Goal: Task Accomplishment & Management: Complete application form

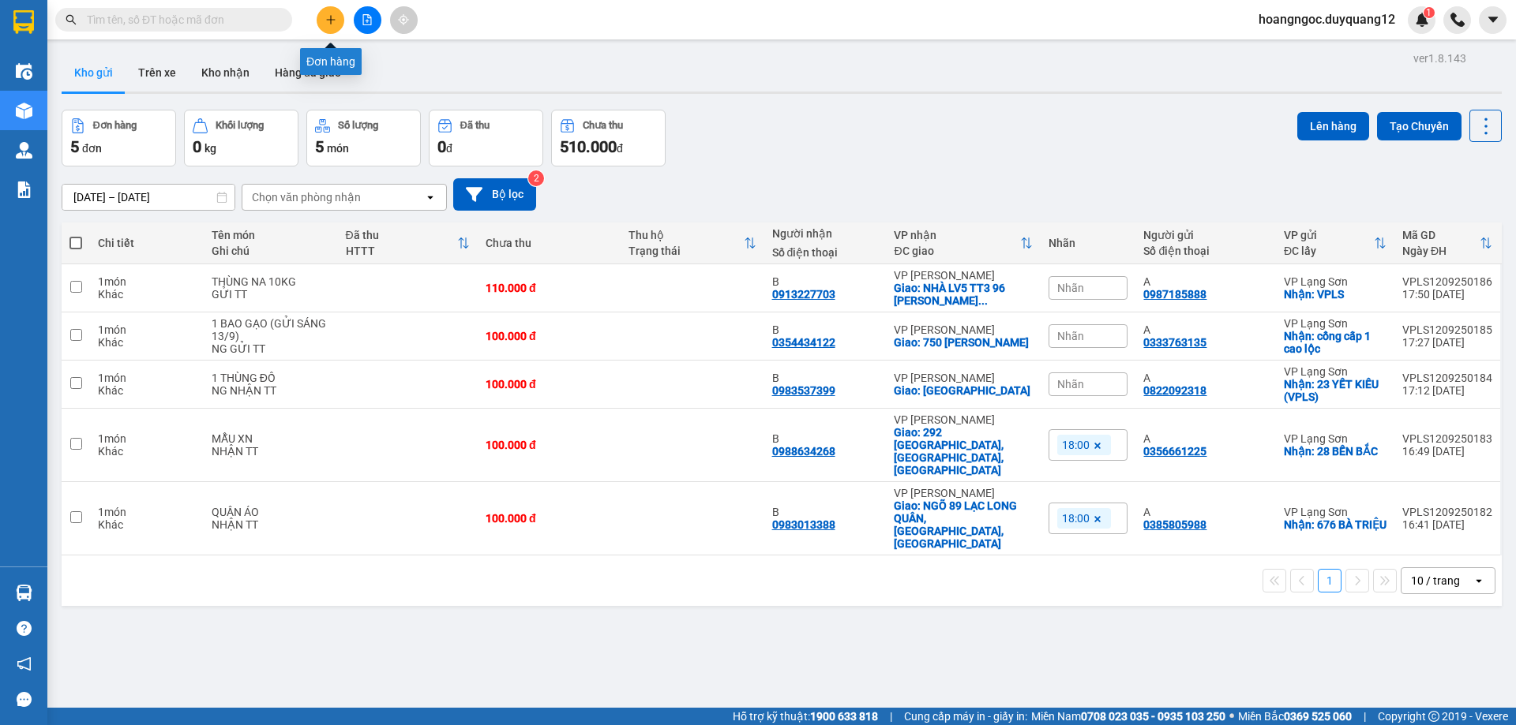
click at [330, 17] on icon "plus" at bounding box center [330, 19] width 11 height 11
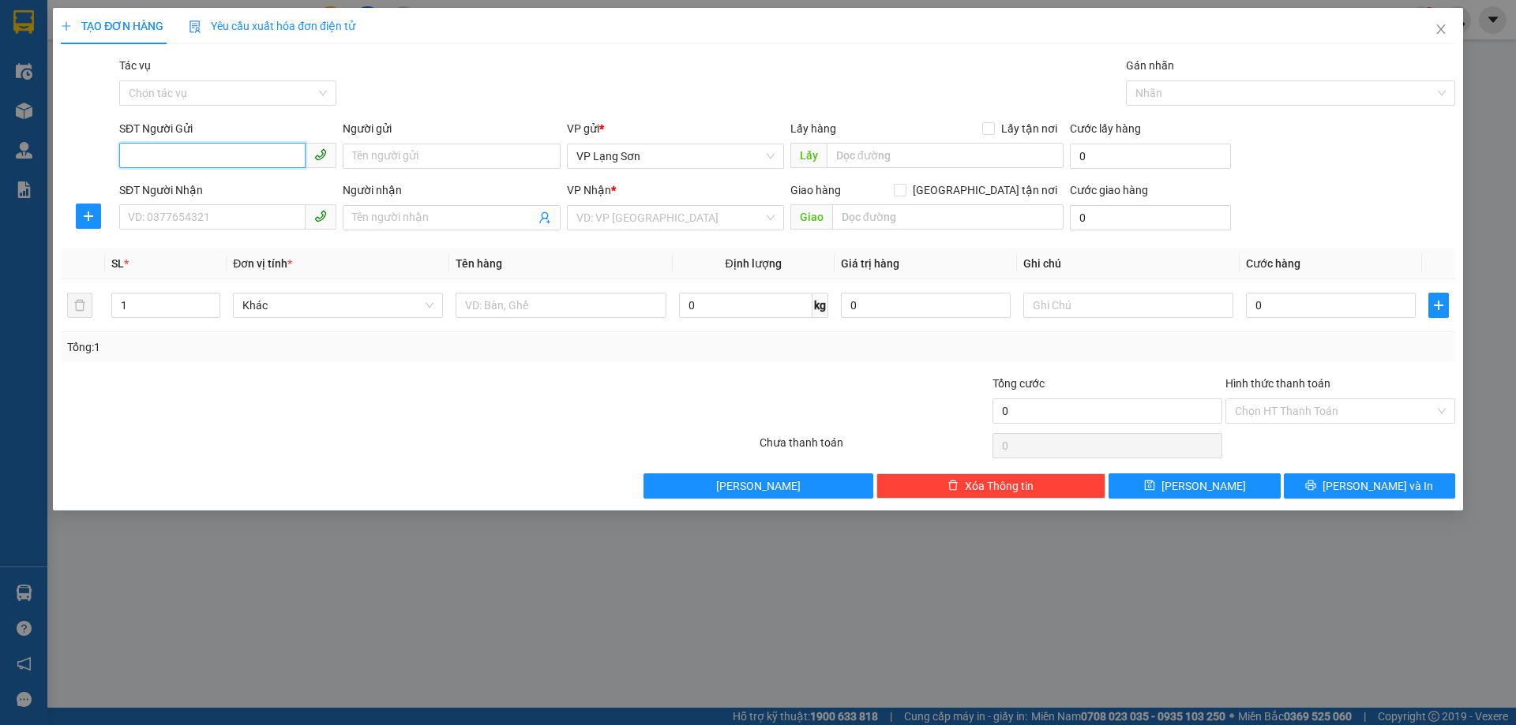
paste input "0909020822"
type input "0909020822"
click at [171, 188] on div "0909020822 - B" at bounding box center [228, 187] width 198 height 17
type input "B"
checkbox input "true"
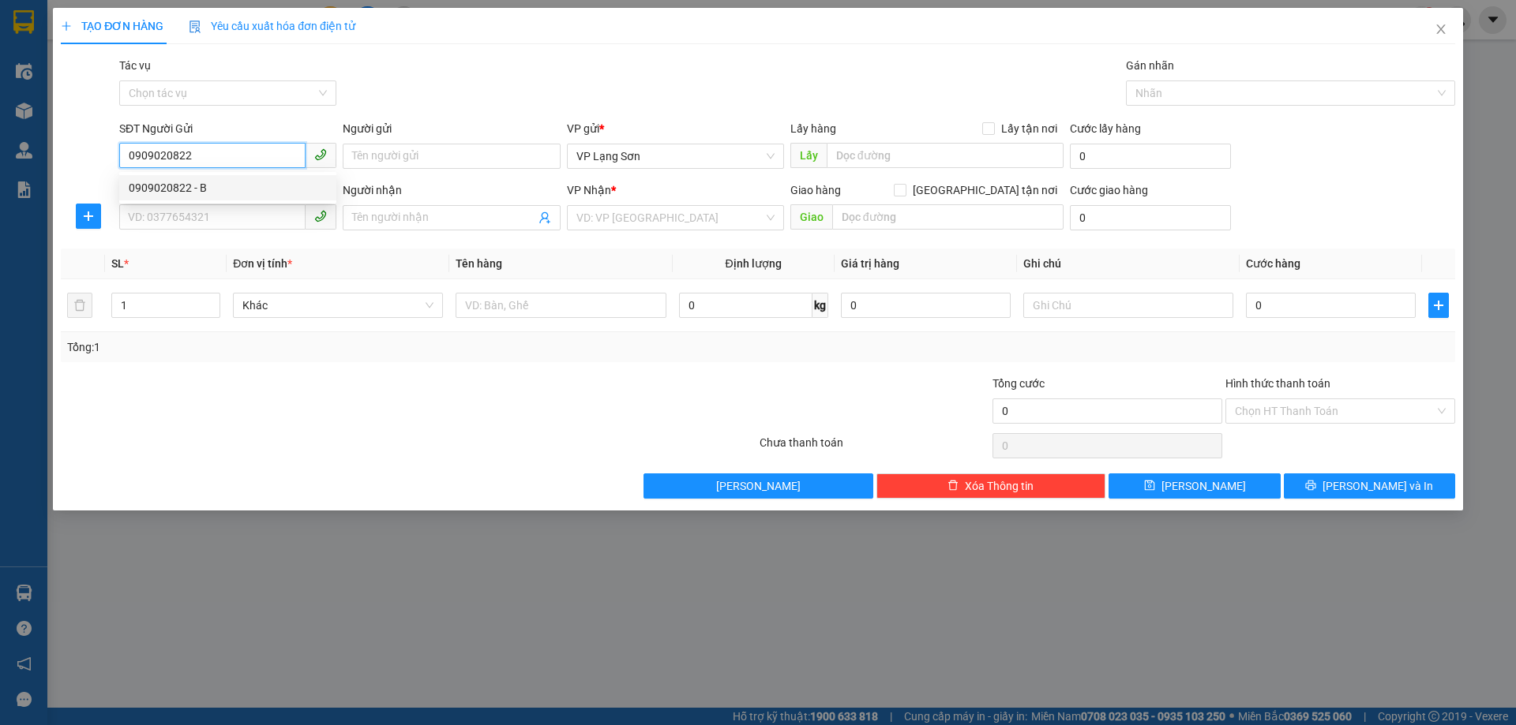
type input "52 [PERSON_NAME] ( 86 [PERSON_NAME] )"
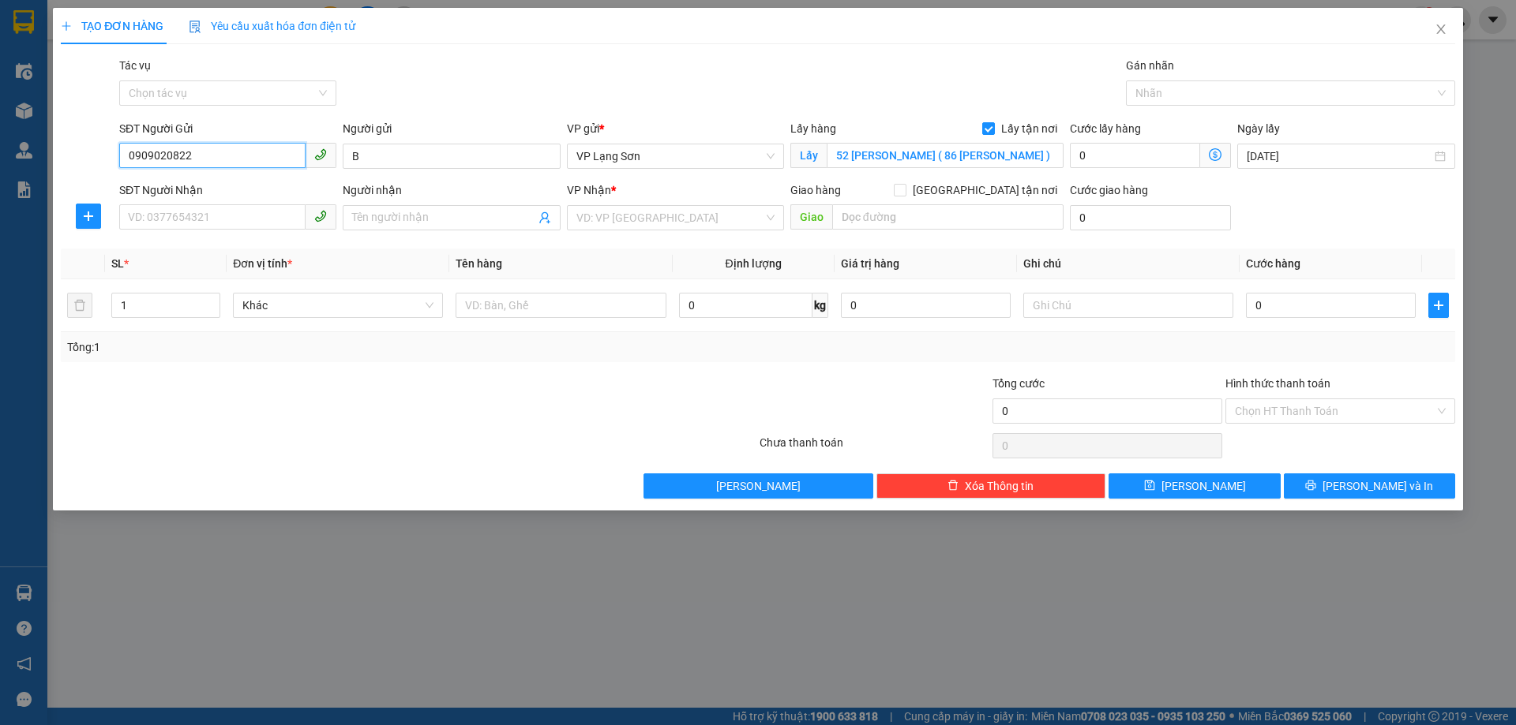
type input "0909020822"
click at [984, 160] on input "52 [PERSON_NAME] ( 86 [PERSON_NAME] )" at bounding box center [944, 155] width 237 height 25
click at [941, 155] on input "52 [PERSON_NAME] ( 86 [PERSON_NAME] )" at bounding box center [944, 155] width 237 height 25
click at [943, 156] on input "86 [PERSON_NAME] )" at bounding box center [944, 155] width 237 height 25
type input "86 [PERSON_NAME]"
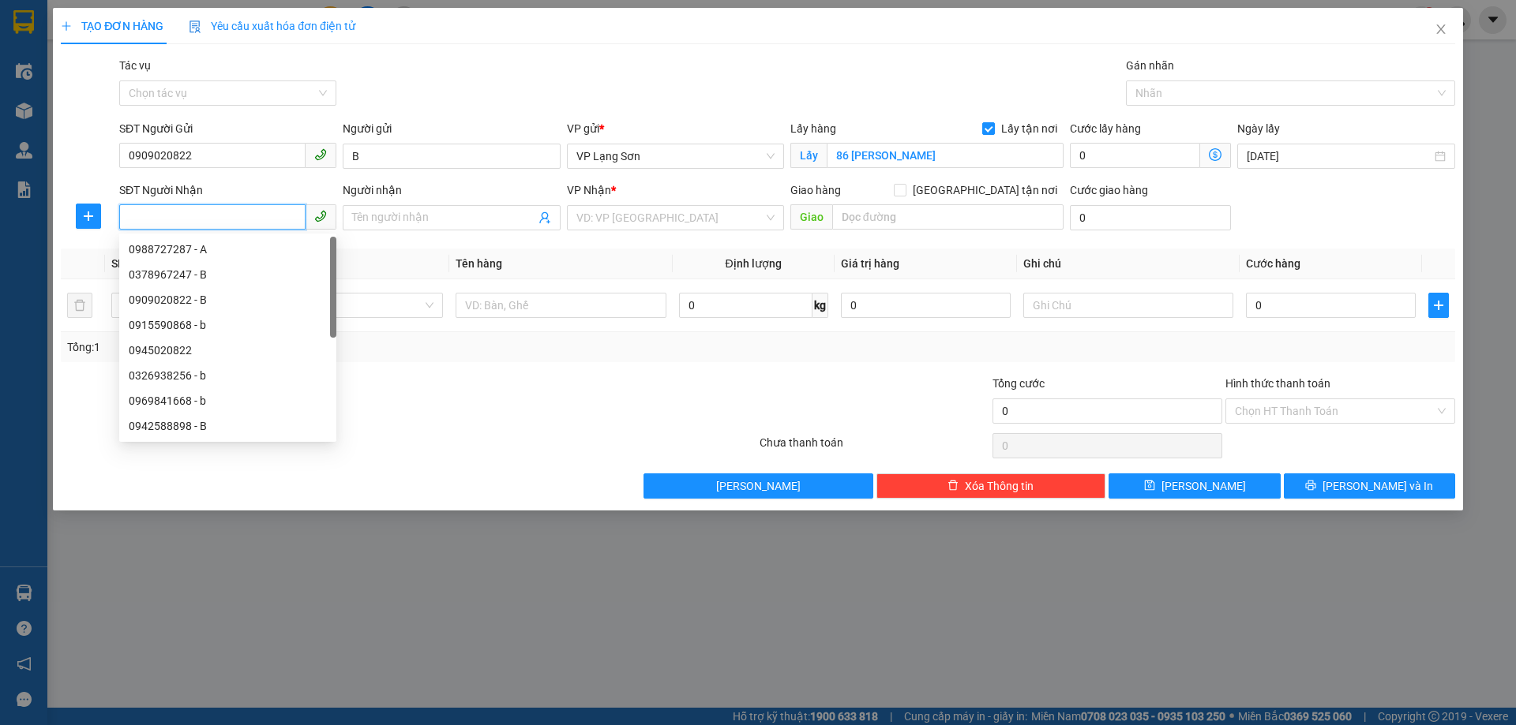
paste input "0936 815 111"
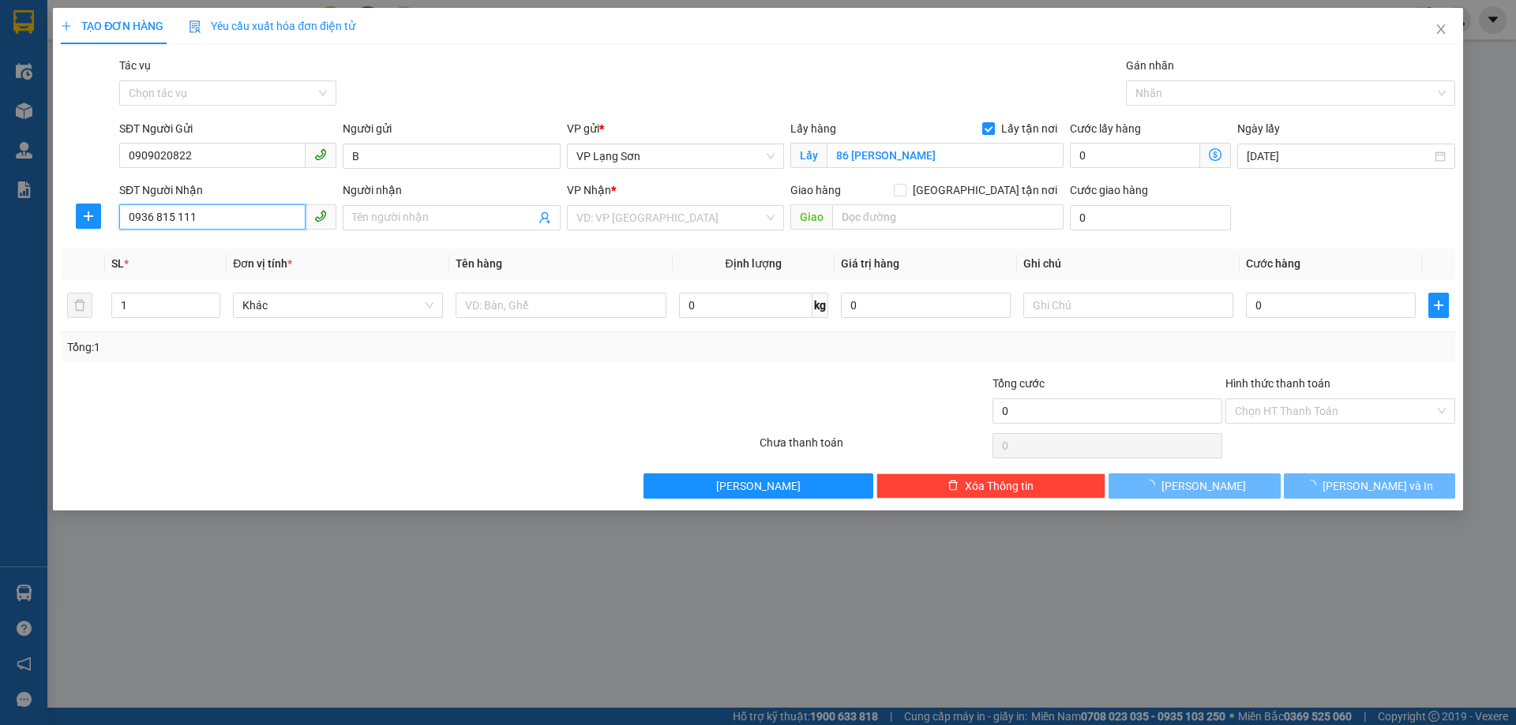
click at [177, 218] on input "0936 815 111" at bounding box center [212, 216] width 186 height 25
click at [212, 222] on input "0936815111" at bounding box center [212, 216] width 186 height 25
type input "0936815111"
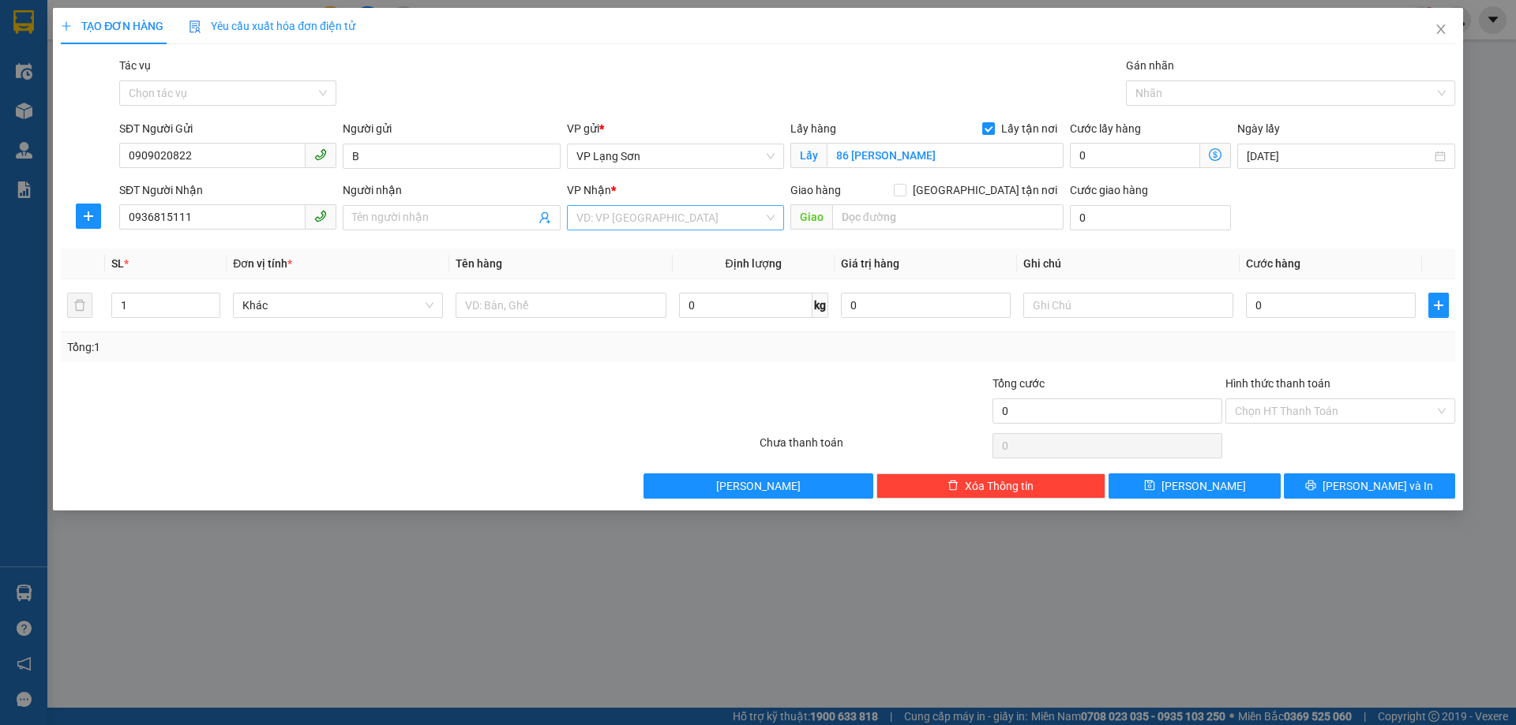
click at [631, 217] on input "search" at bounding box center [669, 218] width 187 height 24
click at [630, 252] on div "VP [PERSON_NAME]" at bounding box center [675, 249] width 198 height 17
click at [905, 189] on input "[GEOGRAPHIC_DATA] tận nơi" at bounding box center [899, 189] width 11 height 11
checkbox input "true"
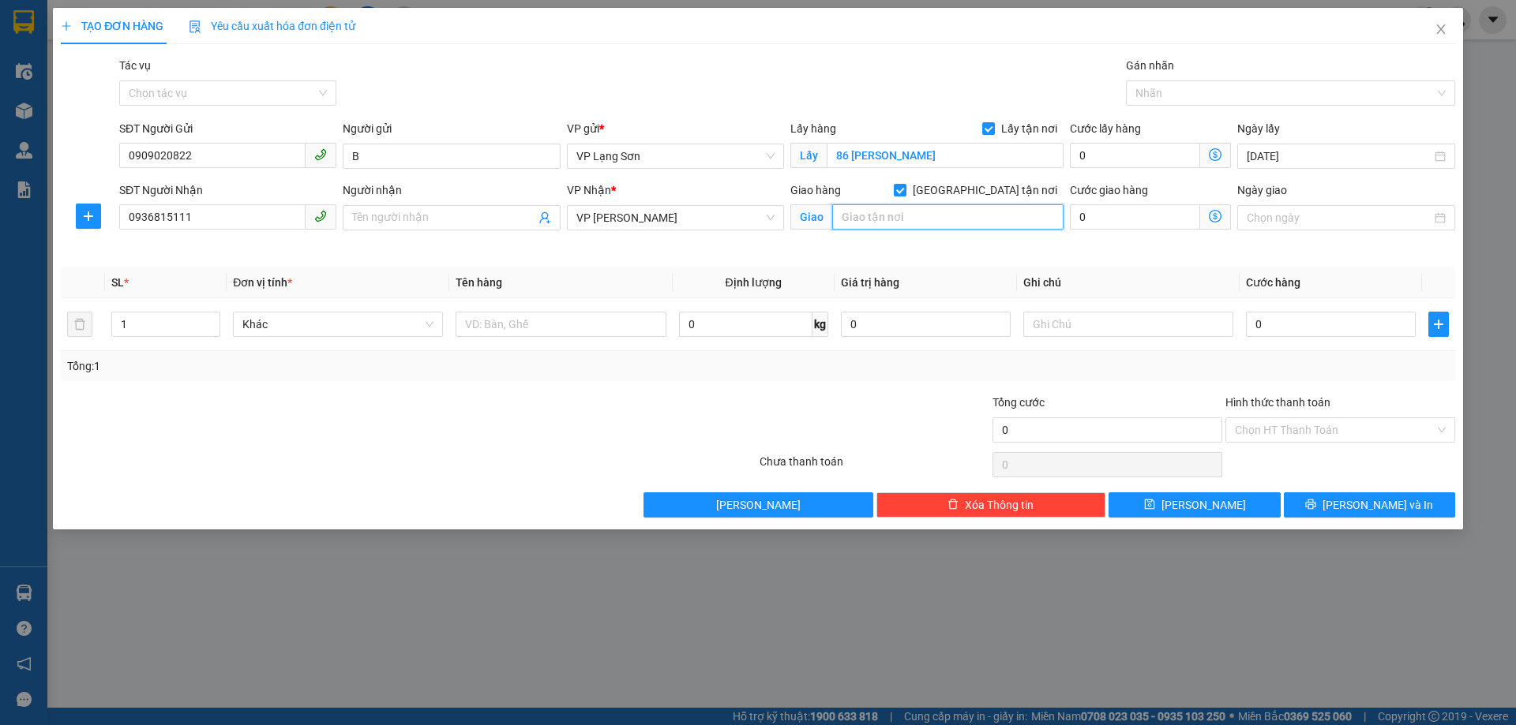
click at [920, 212] on input "text" at bounding box center [947, 216] width 231 height 25
type input "1 [PERSON_NAME]"
click at [1292, 320] on input "0" at bounding box center [1331, 324] width 170 height 25
type input "1"
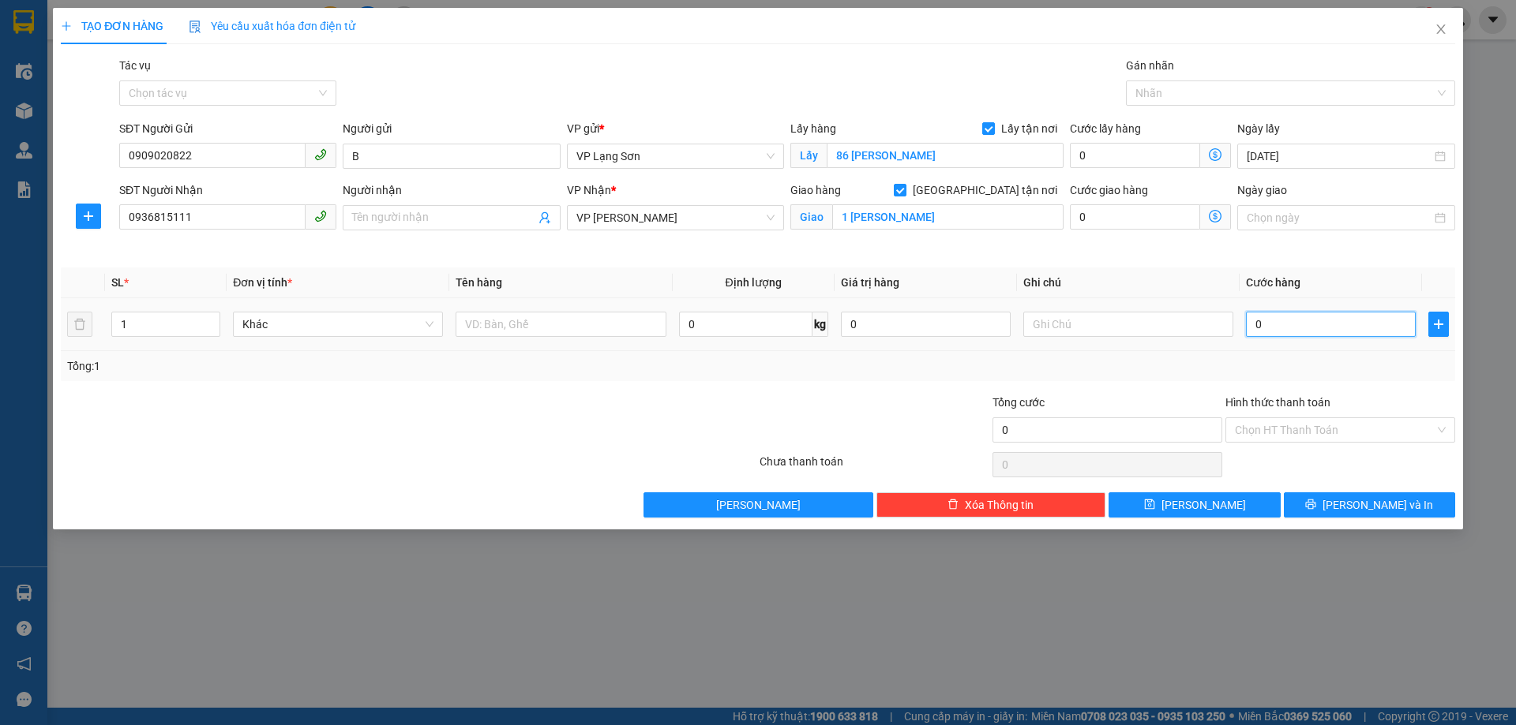
type input "1"
type input "10"
type input "100"
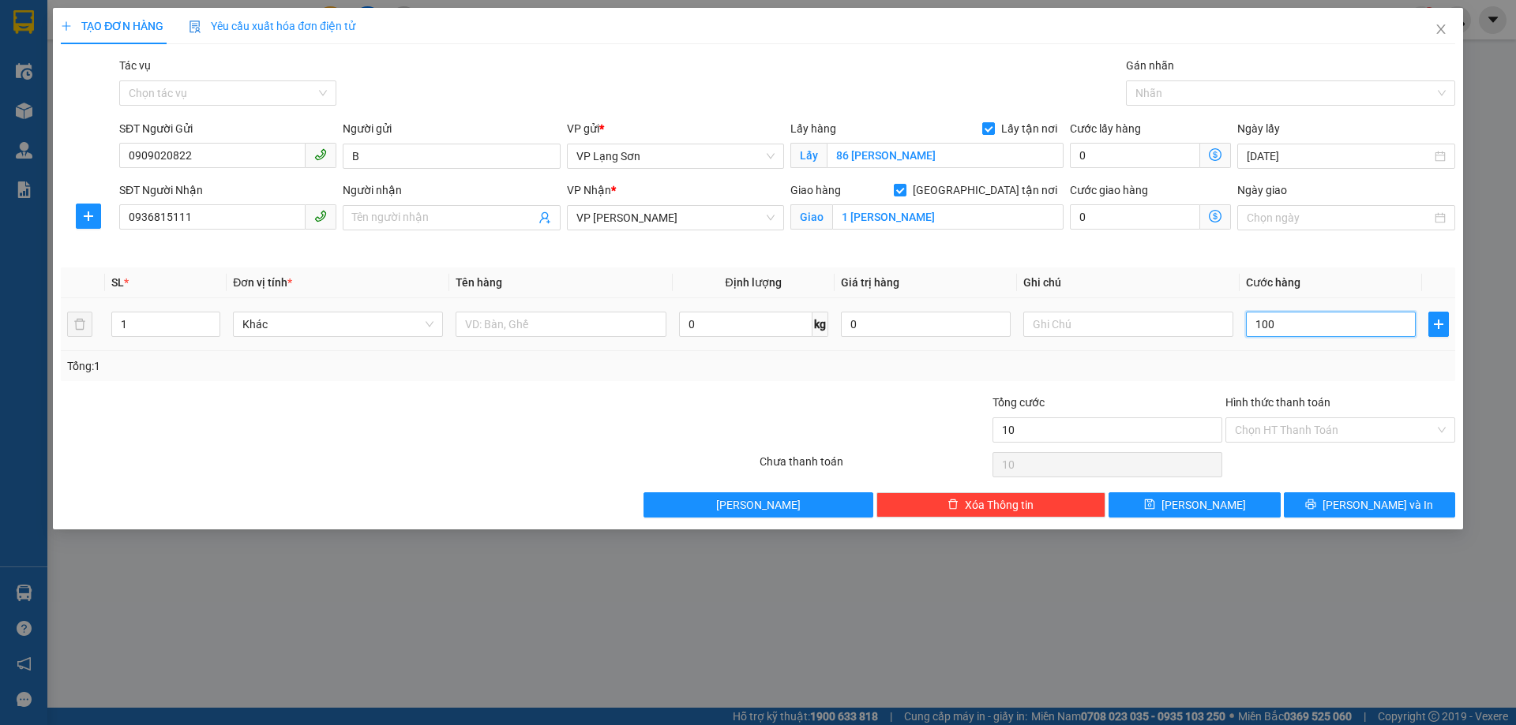
type input "100"
click at [567, 328] on input "text" at bounding box center [560, 324] width 210 height 25
type input "100.000"
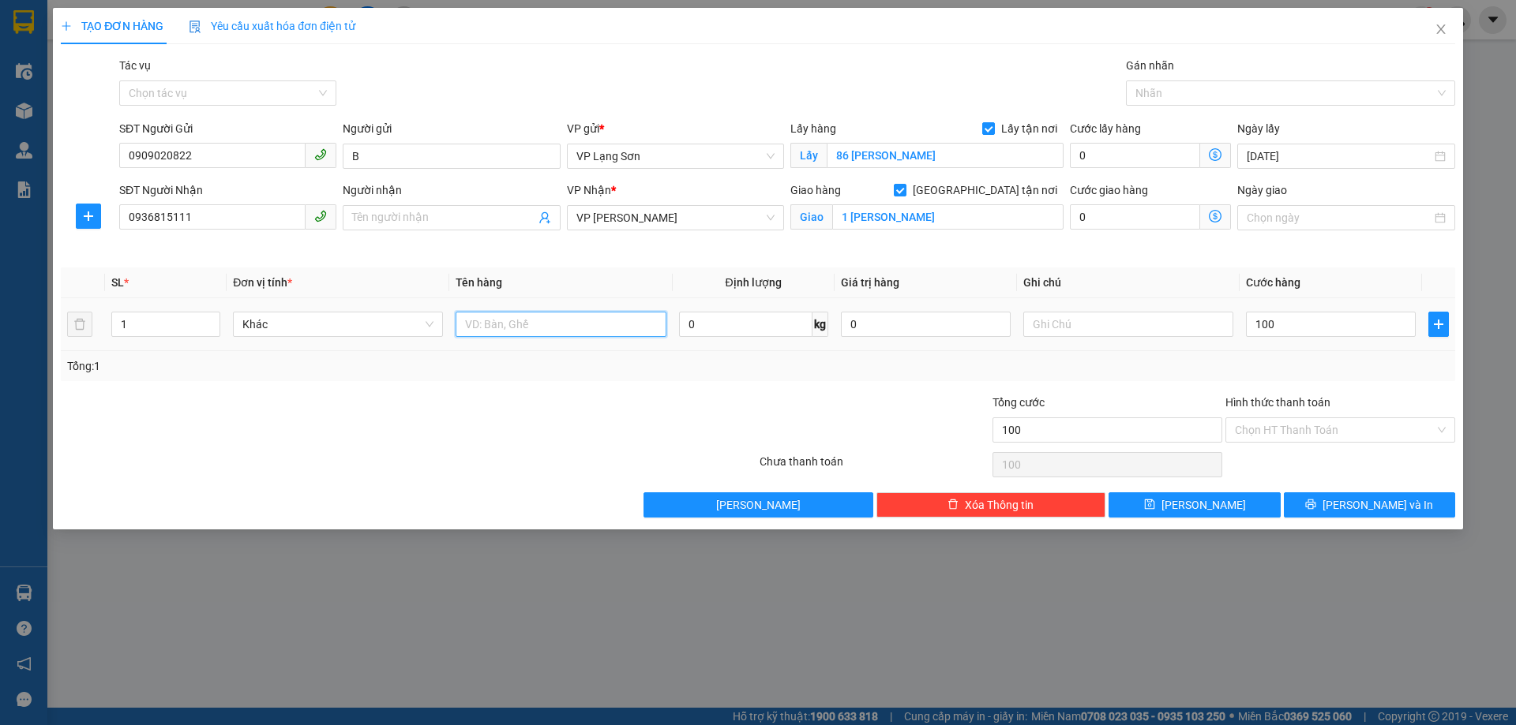
type input "100.000"
type input "D"
type input "ĐỒ ĂN"
click at [1066, 319] on input "text" at bounding box center [1128, 324] width 210 height 25
type input "N"
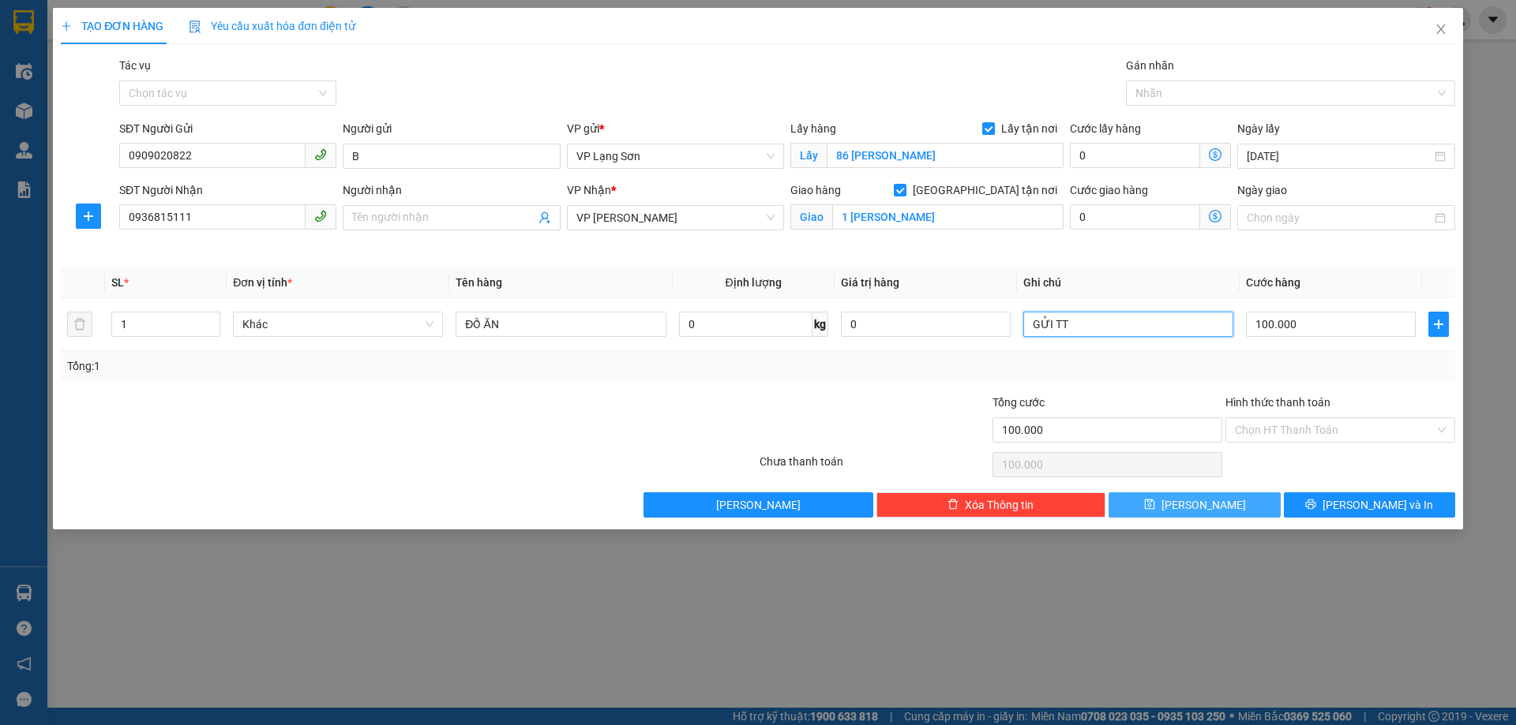
type input "GỬI TT"
click at [1201, 507] on span "[PERSON_NAME]" at bounding box center [1203, 505] width 84 height 17
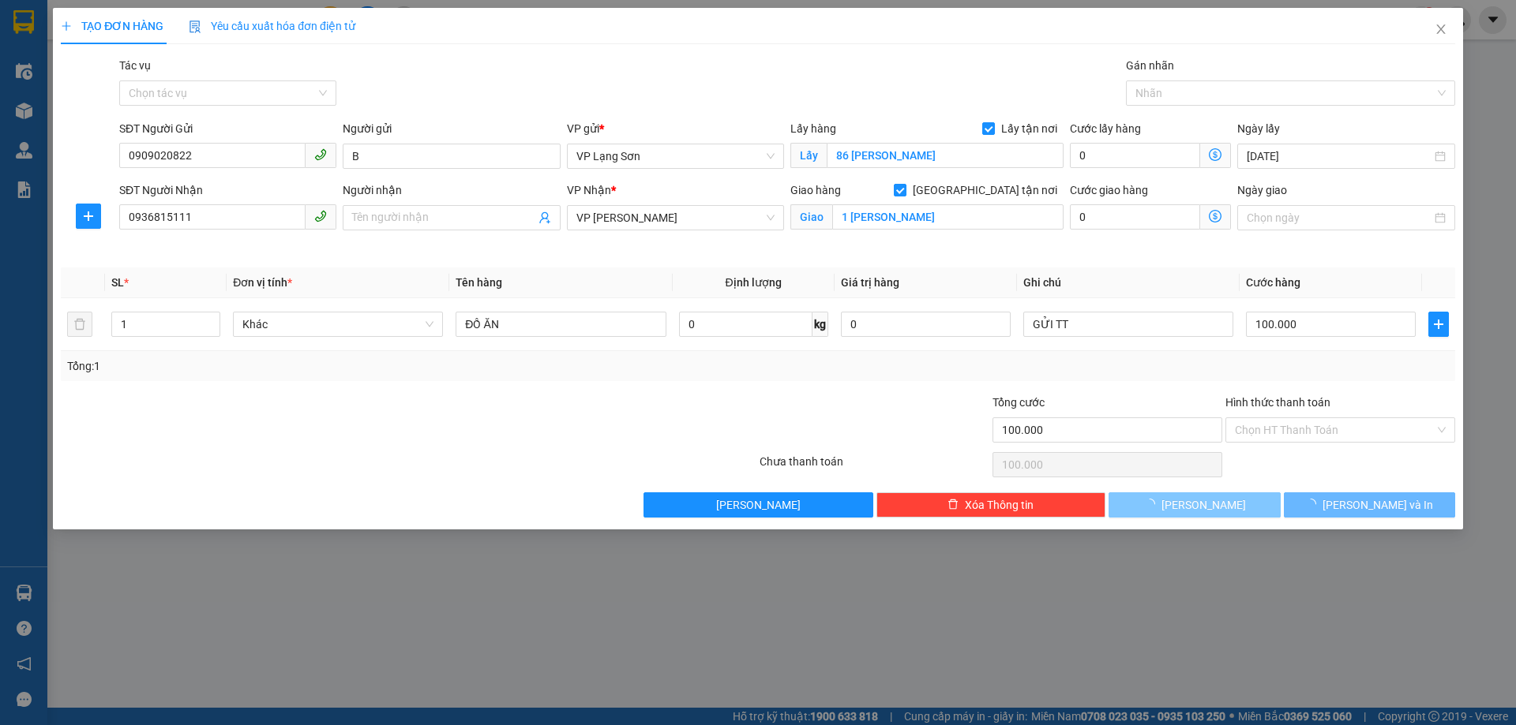
checkbox input "false"
type input "0"
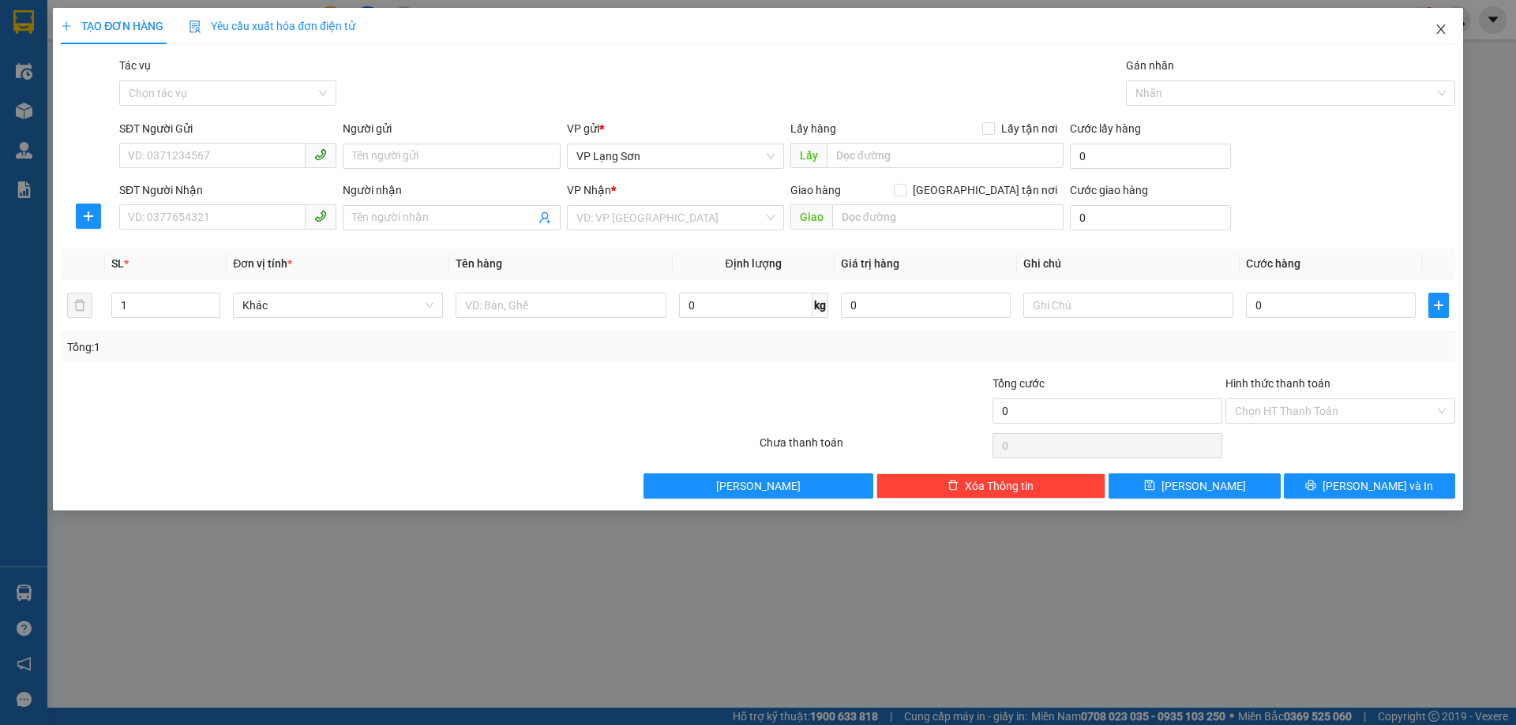
click at [1434, 27] on icon "close" at bounding box center [1440, 29] width 13 height 13
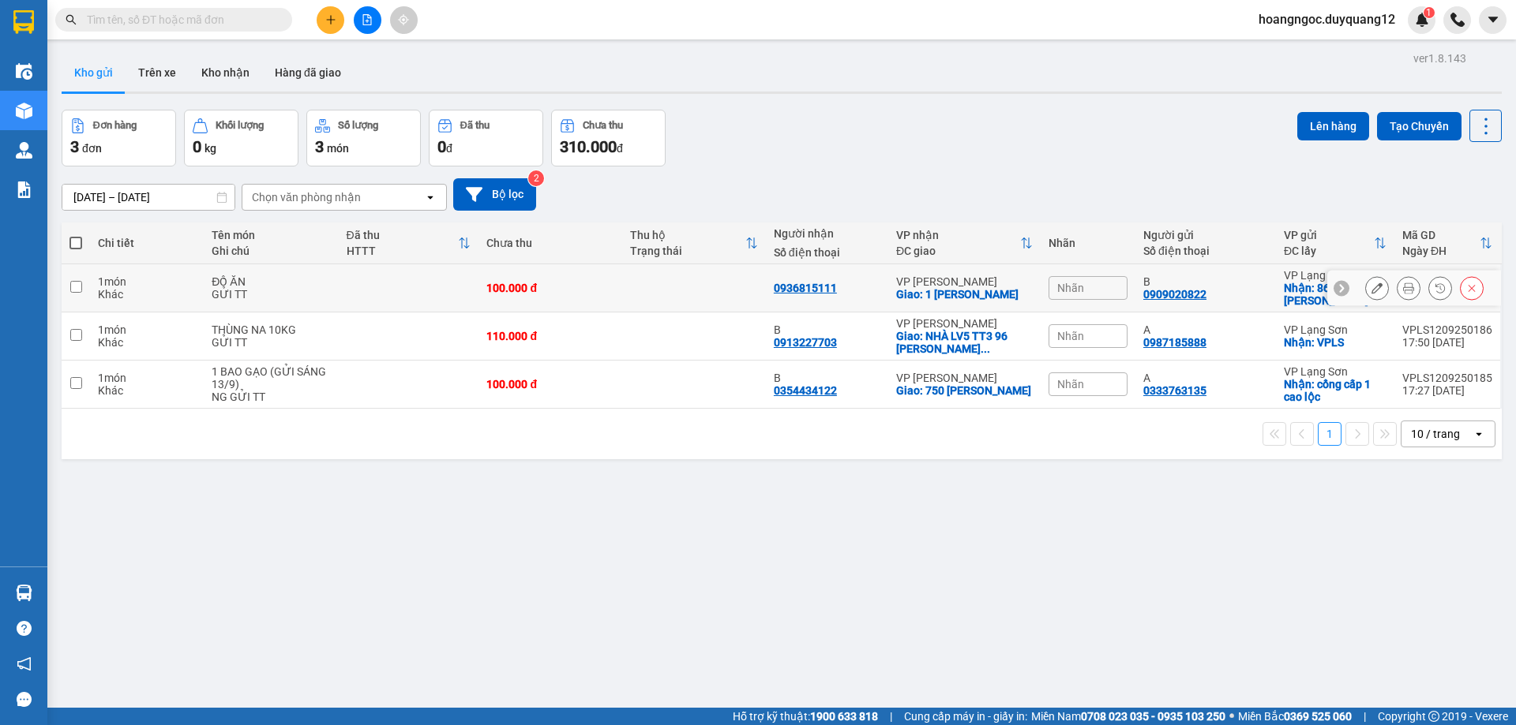
click at [1085, 298] on div "Nhãn" at bounding box center [1087, 288] width 79 height 24
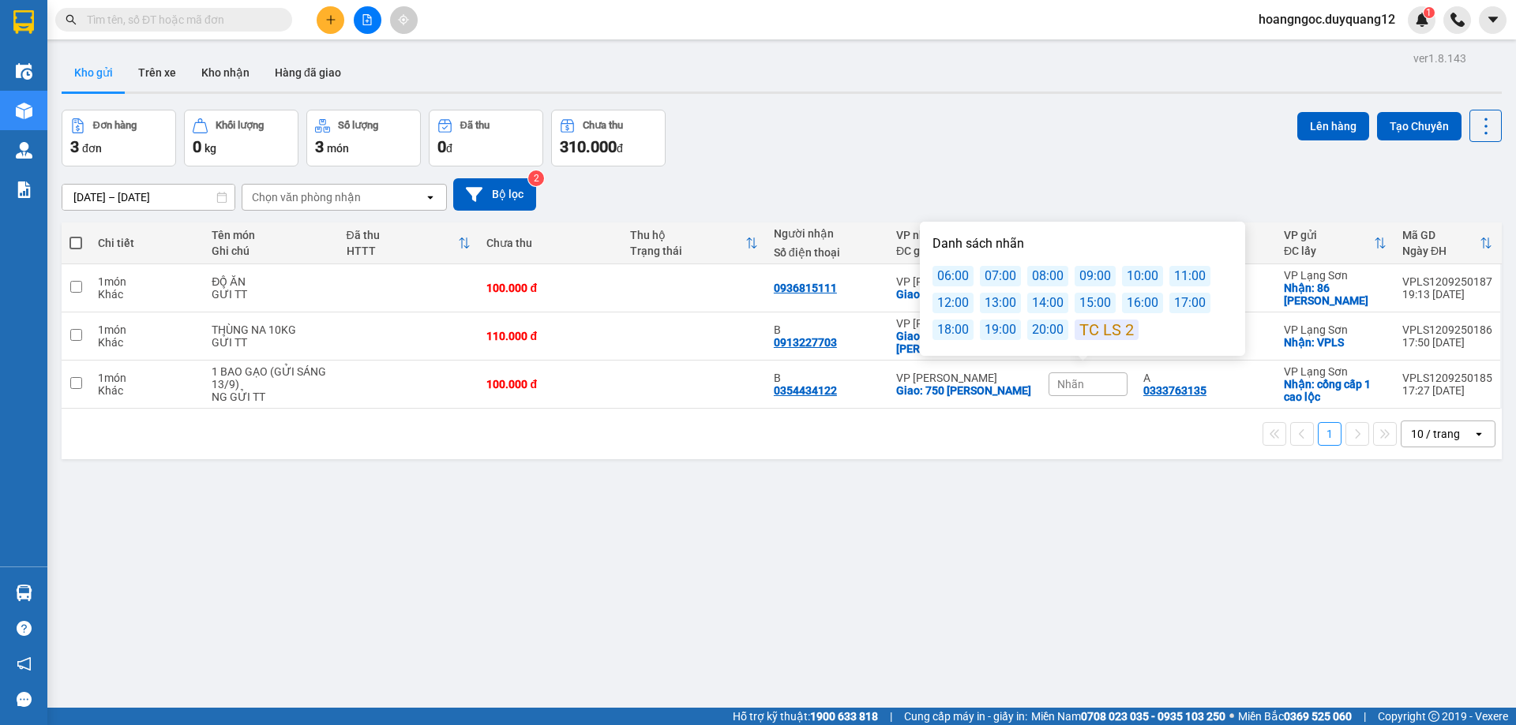
click at [1003, 303] on div "13:00" at bounding box center [1000, 303] width 41 height 21
click at [973, 502] on div "ver 1.8.143 Kho gửi Trên xe Kho nhận Hàng đã giao Đơn hàng 3 đơn Khối lượng 0 k…" at bounding box center [781, 409] width 1452 height 725
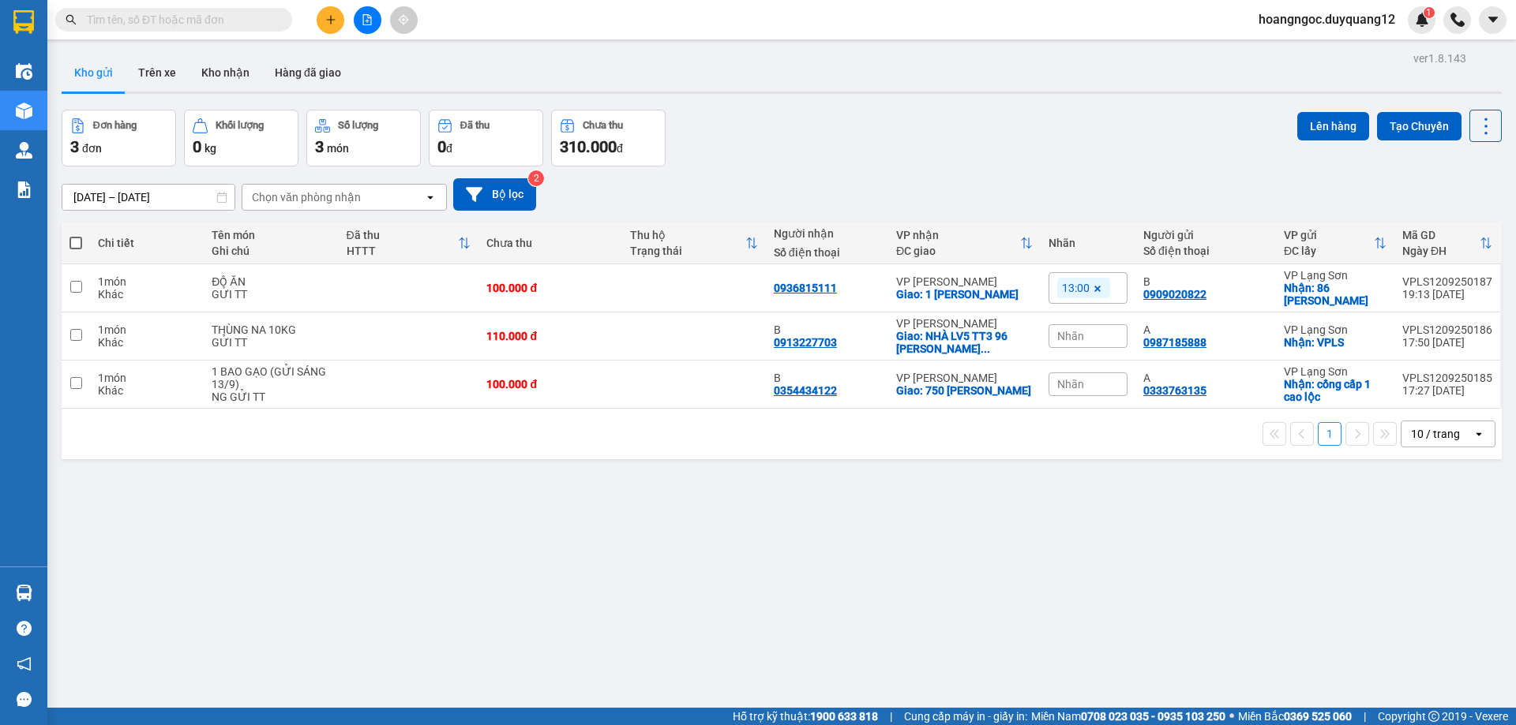
click at [330, 22] on icon "plus" at bounding box center [330, 19] width 11 height 11
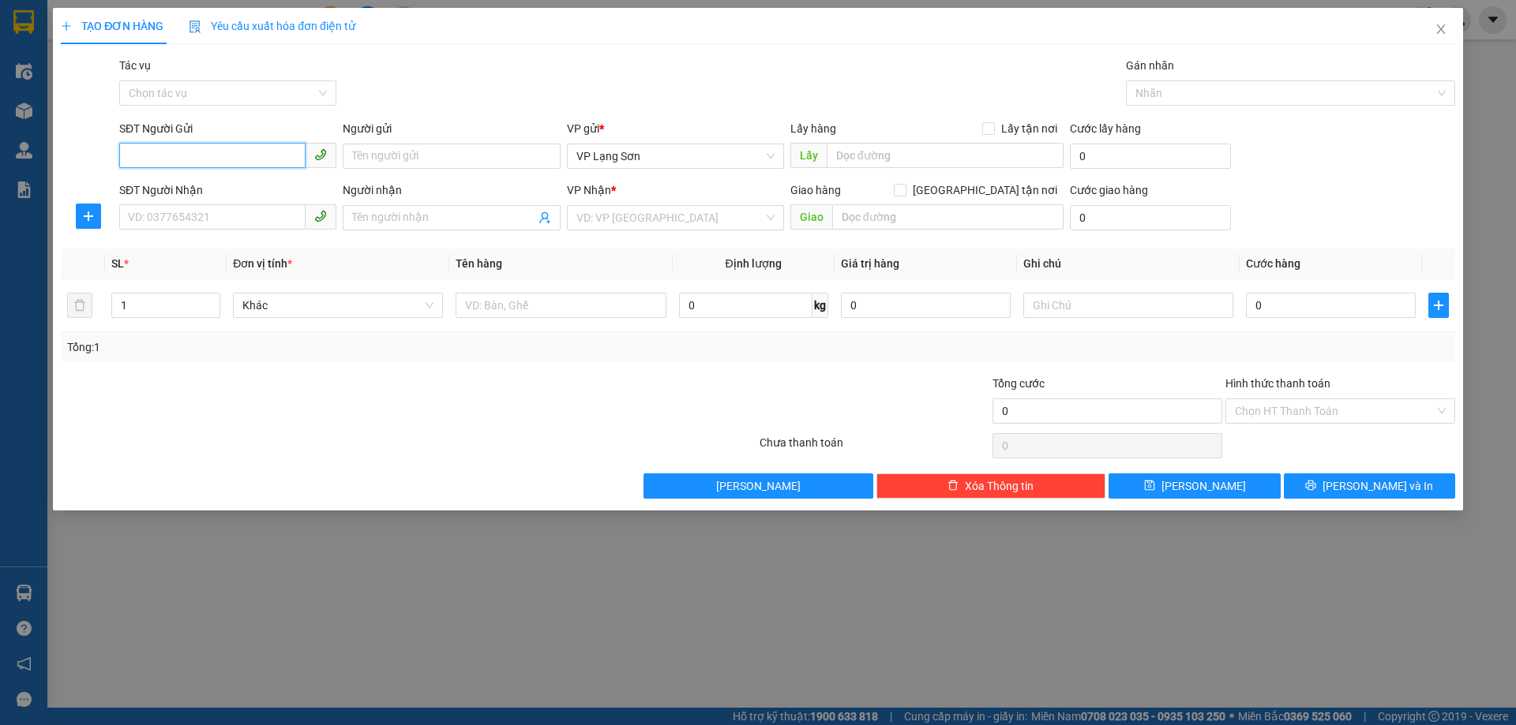
paste input "0962667997"
type input "0962667997"
click at [155, 189] on div "0962667997 - A" at bounding box center [228, 187] width 198 height 17
type input "A"
checkbox input "true"
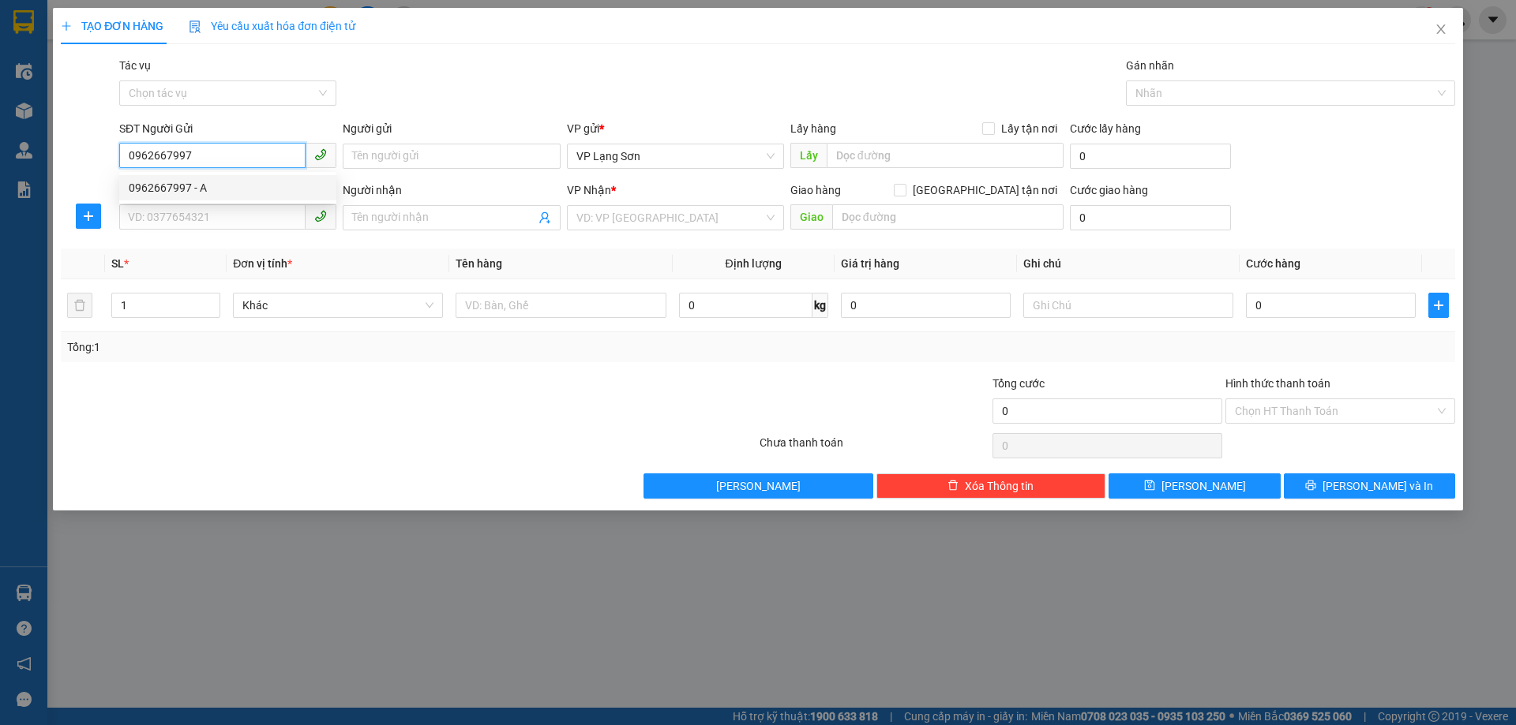
type input "2B PHAI VỆ"
type input "0962667997"
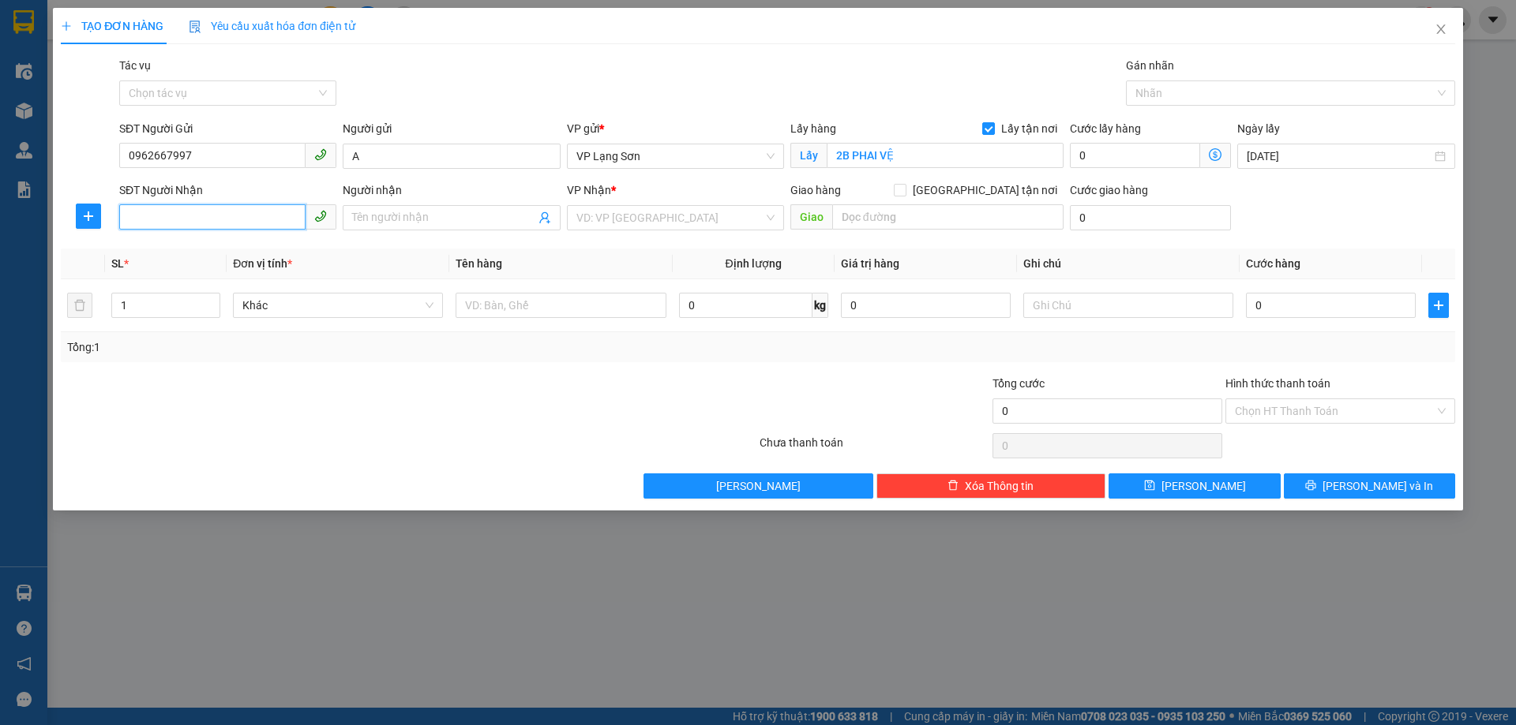
click at [169, 219] on input "SĐT Người Nhận" at bounding box center [212, 216] width 186 height 25
type input "0933262010"
click at [624, 218] on input "search" at bounding box center [669, 218] width 187 height 24
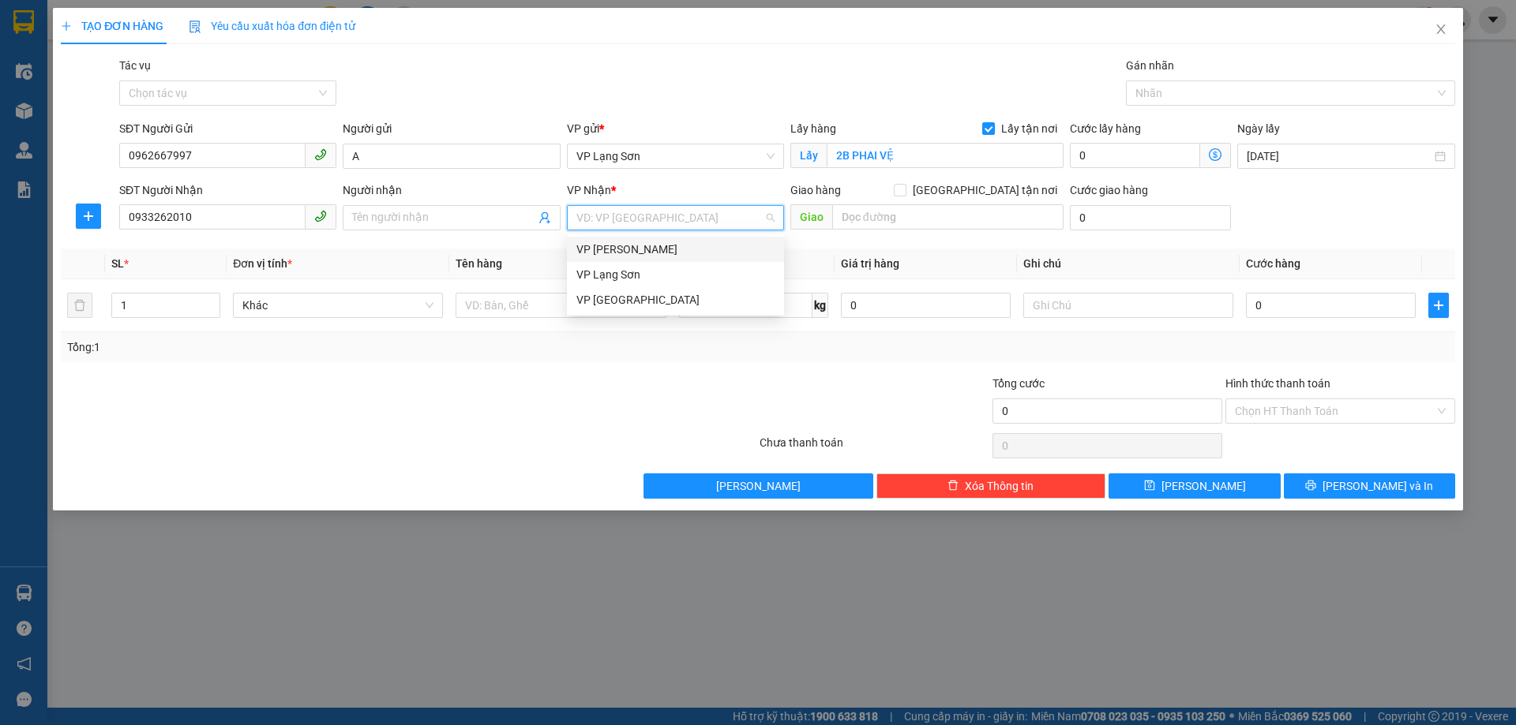
click at [639, 250] on div "VP [PERSON_NAME]" at bounding box center [675, 249] width 198 height 17
click at [905, 189] on input "[GEOGRAPHIC_DATA] tận nơi" at bounding box center [899, 189] width 11 height 11
checkbox input "true"
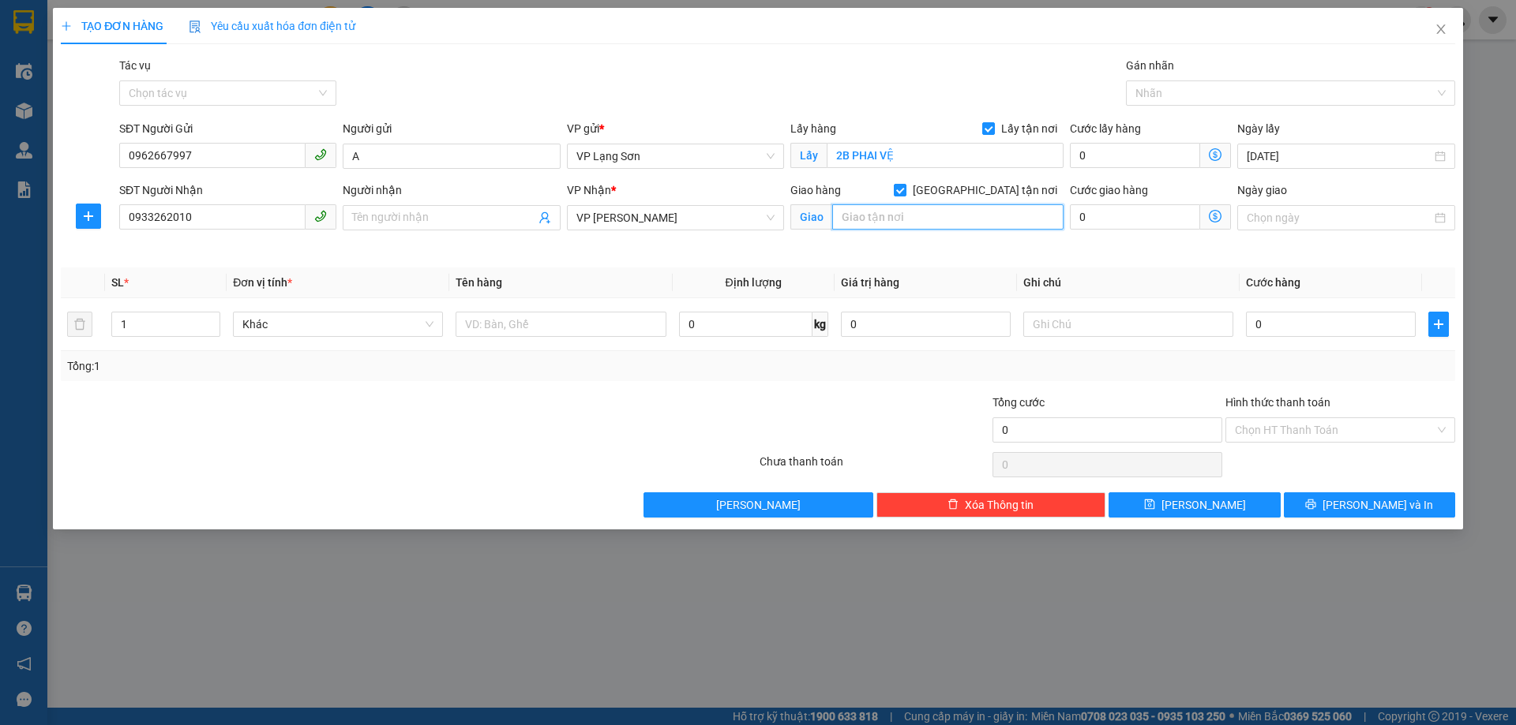
click at [914, 219] on input "text" at bounding box center [947, 216] width 231 height 25
type input "275 [PERSON_NAME] - [GEOGRAPHIC_DATA]"
click at [1314, 331] on input "0" at bounding box center [1331, 324] width 170 height 25
type input "1"
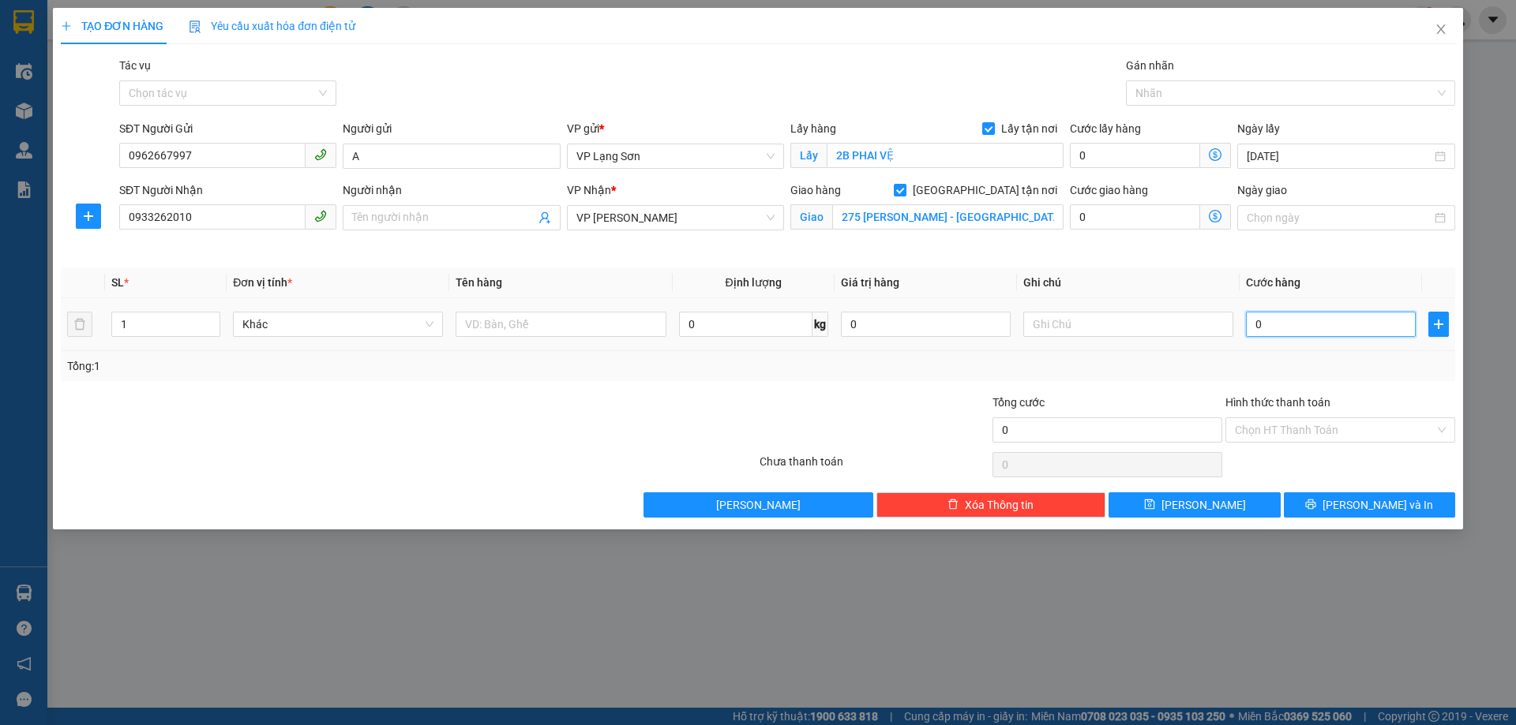
type input "1"
type input "10"
type input "100"
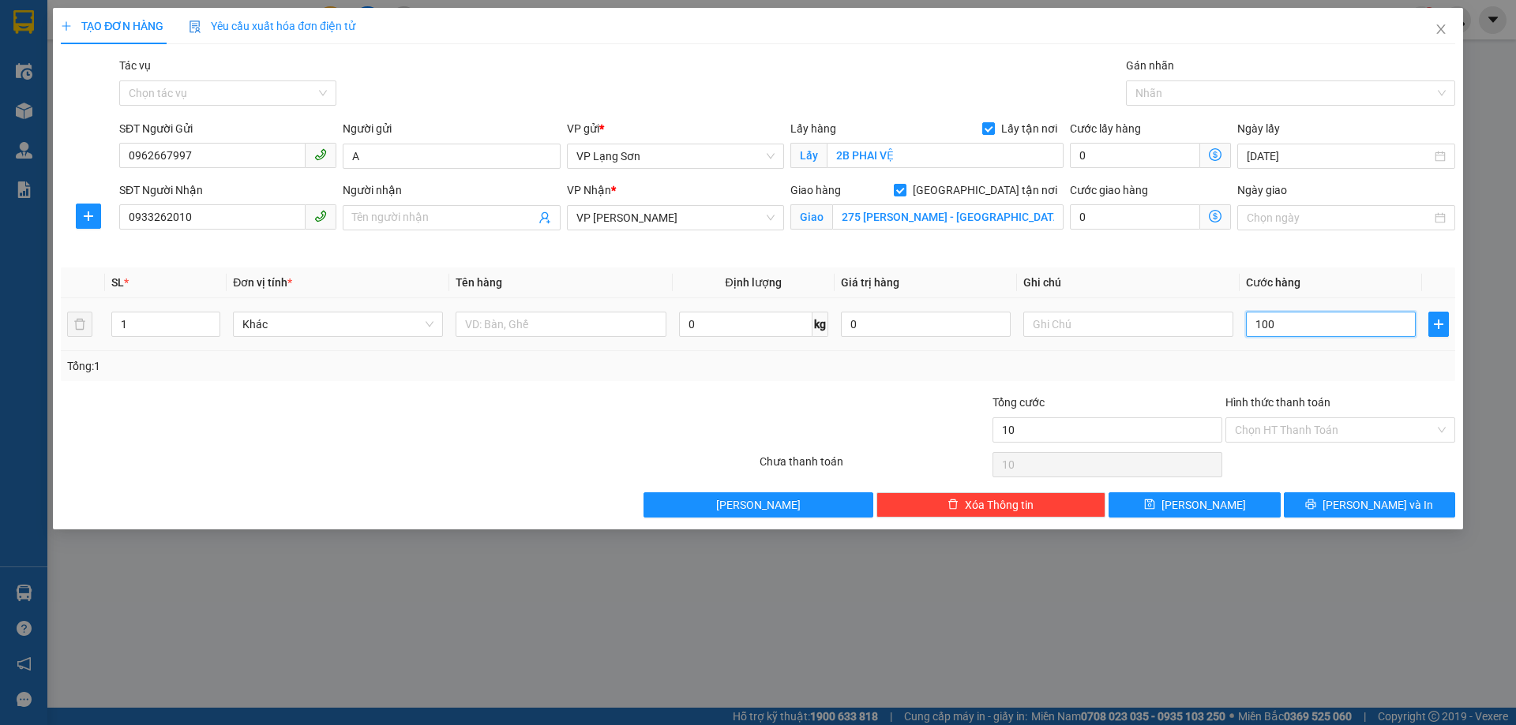
type input "100"
click at [1049, 320] on input "text" at bounding box center [1128, 324] width 210 height 25
type input "100.000"
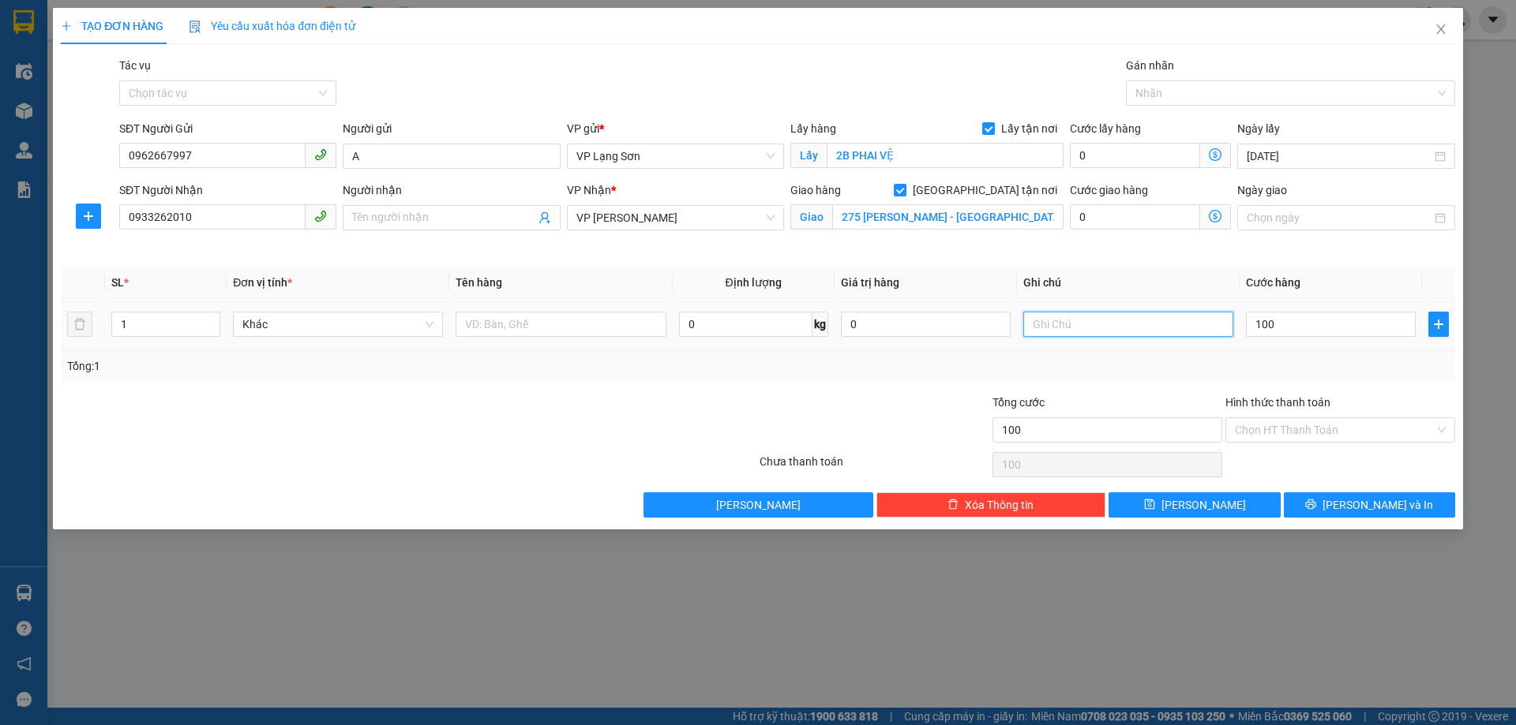
type input "100.000"
type input "GỬI TT"
click at [523, 341] on td at bounding box center [560, 324] width 223 height 53
click at [527, 324] on input "text" at bounding box center [560, 324] width 210 height 25
type input "VỊT QUAY"
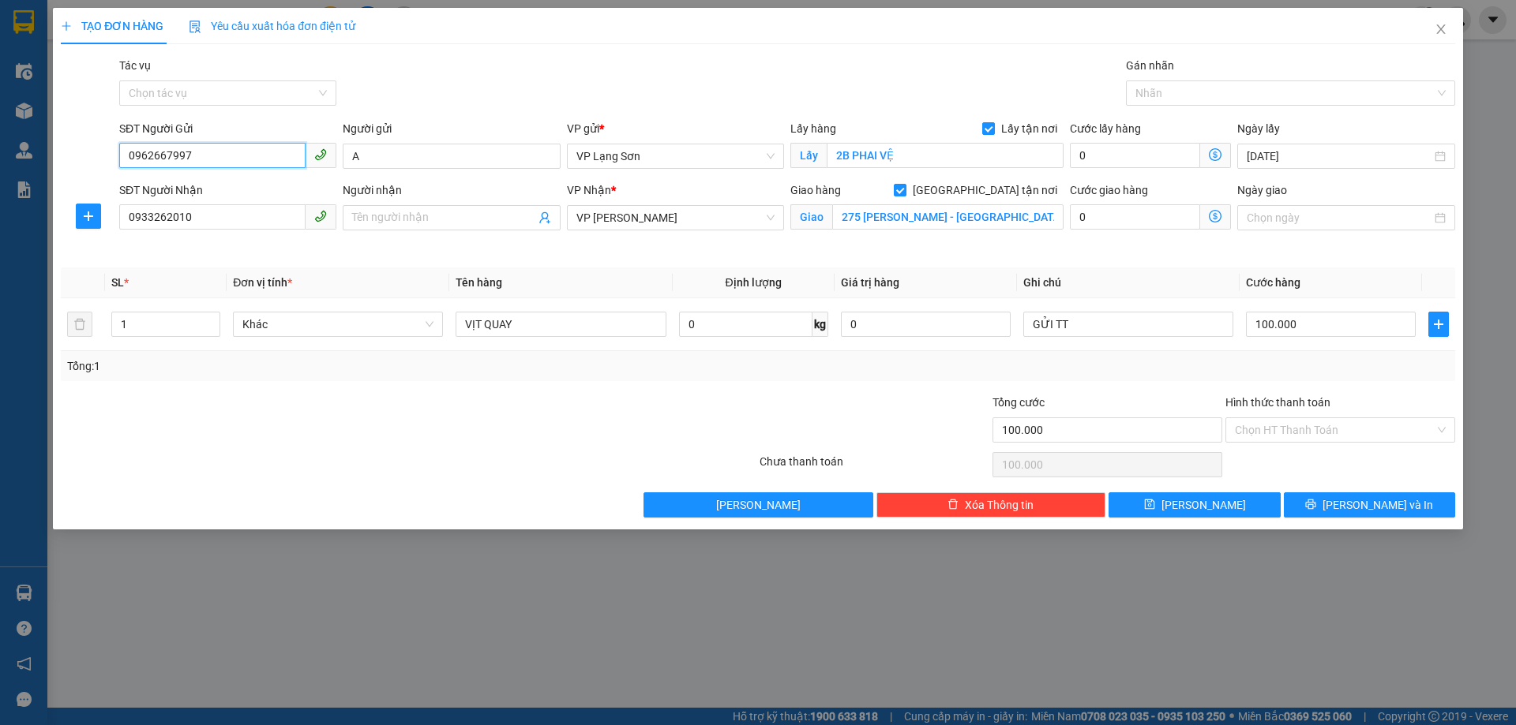
drag, startPoint x: 198, startPoint y: 156, endPoint x: 59, endPoint y: 149, distance: 139.1
click at [60, 149] on div "SĐT Người Gửi 0962667997 0962667997 Người gửi A VP gửi * VP Lạng Sơn Lấy hàng L…" at bounding box center [757, 147] width 1397 height 55
click at [1194, 502] on span "[PERSON_NAME]" at bounding box center [1203, 505] width 84 height 17
checkbox input "false"
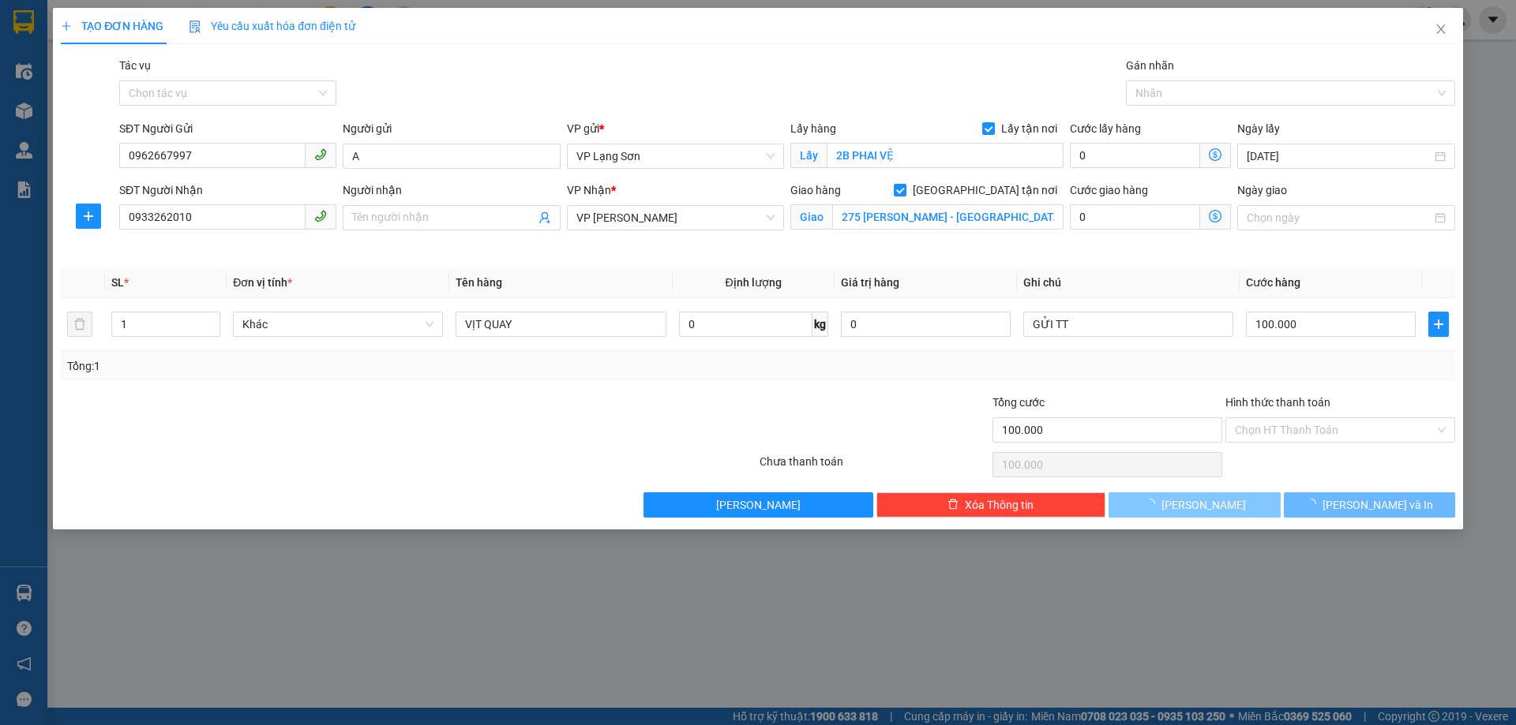
type input "0"
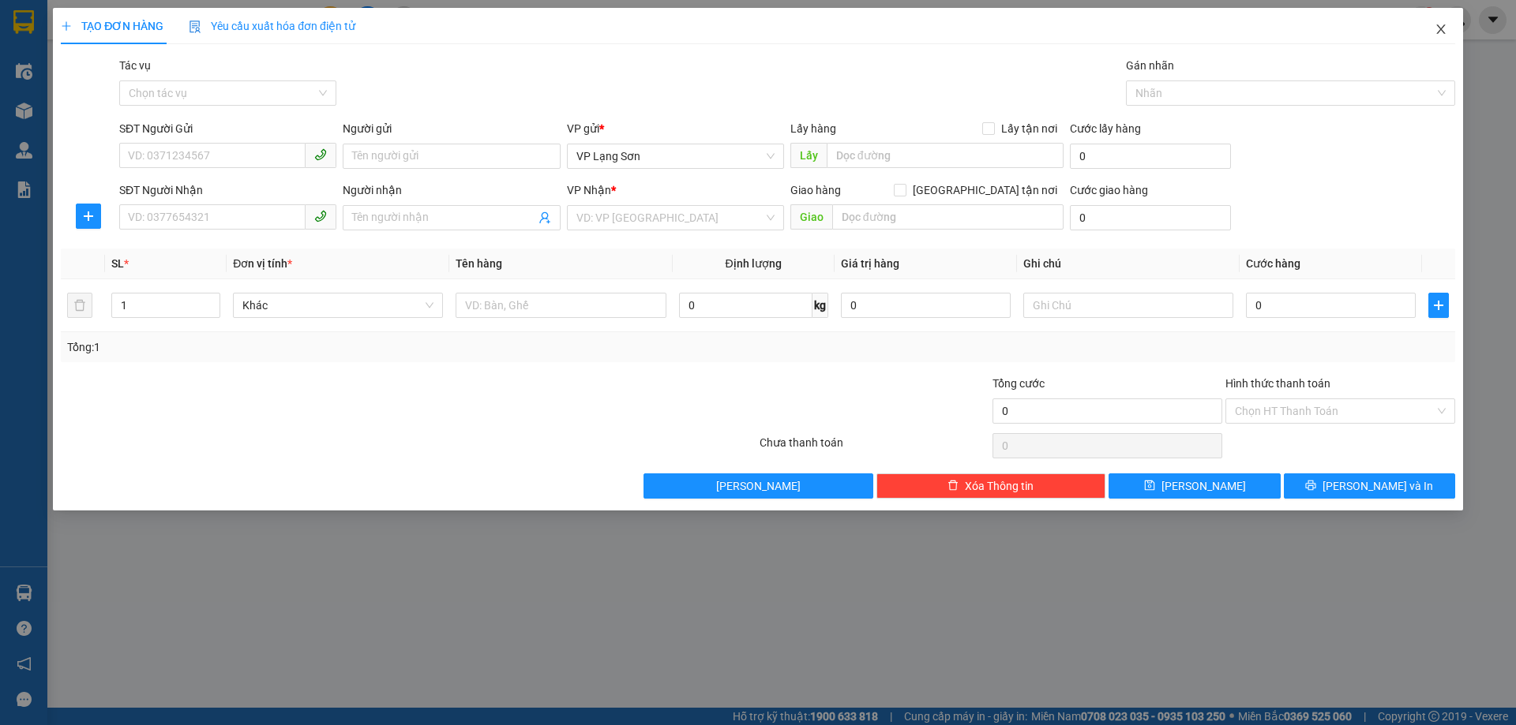
click at [1446, 32] on icon "close" at bounding box center [1440, 29] width 13 height 13
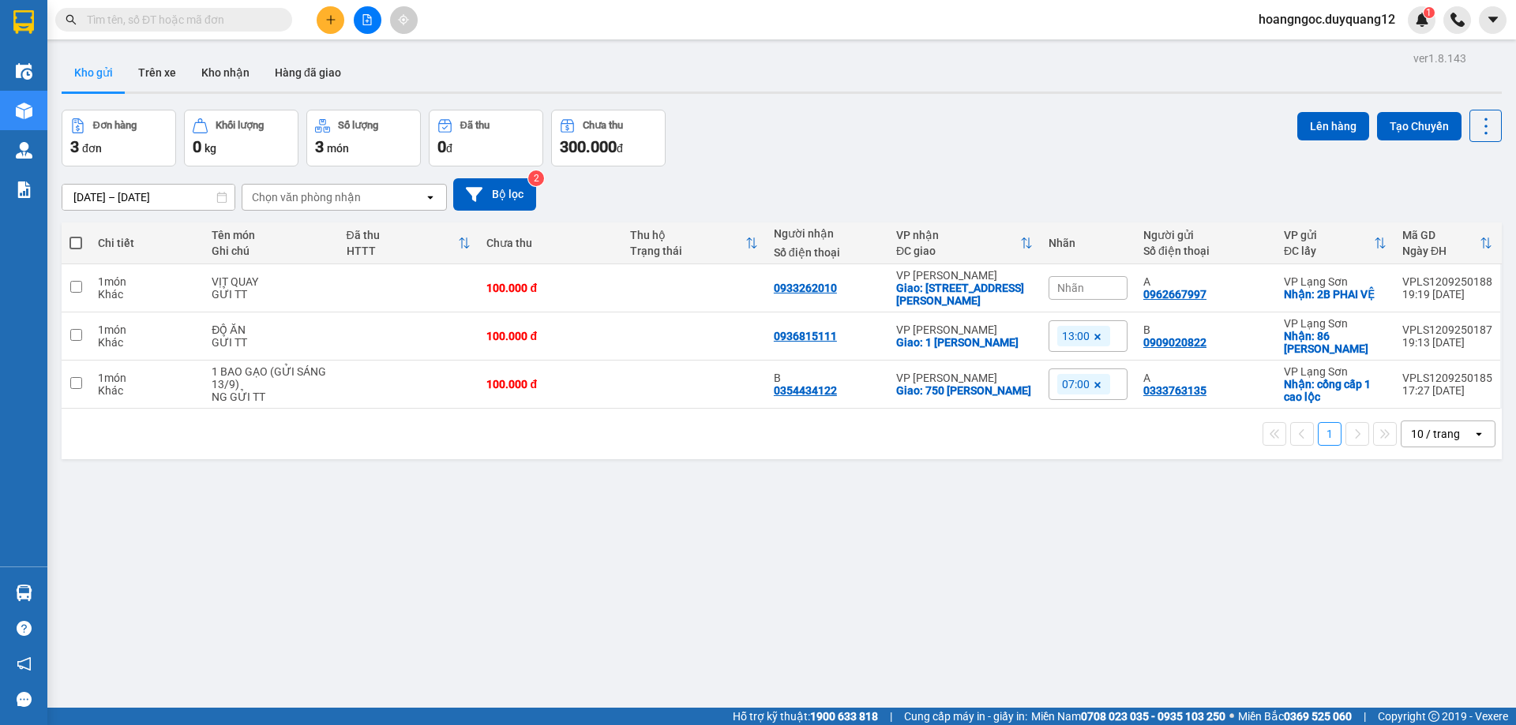
click at [1077, 287] on span "Nhãn" at bounding box center [1070, 288] width 27 height 13
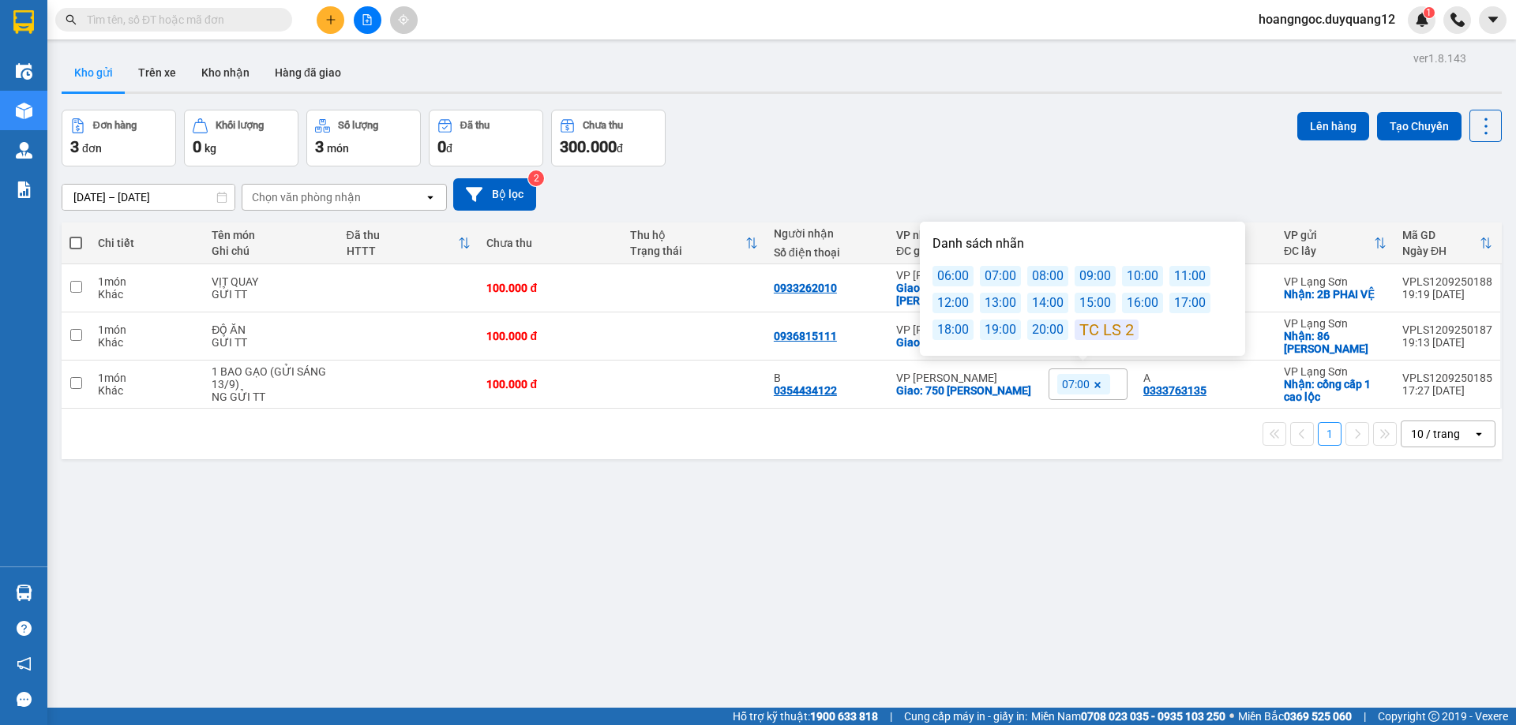
click at [995, 273] on div "07:00" at bounding box center [1000, 276] width 41 height 21
click at [1017, 182] on div "[DATE] – [DATE] Press the down arrow key to interact with the calendar and sele…" at bounding box center [782, 194] width 1440 height 32
